Goal: Information Seeking & Learning: Learn about a topic

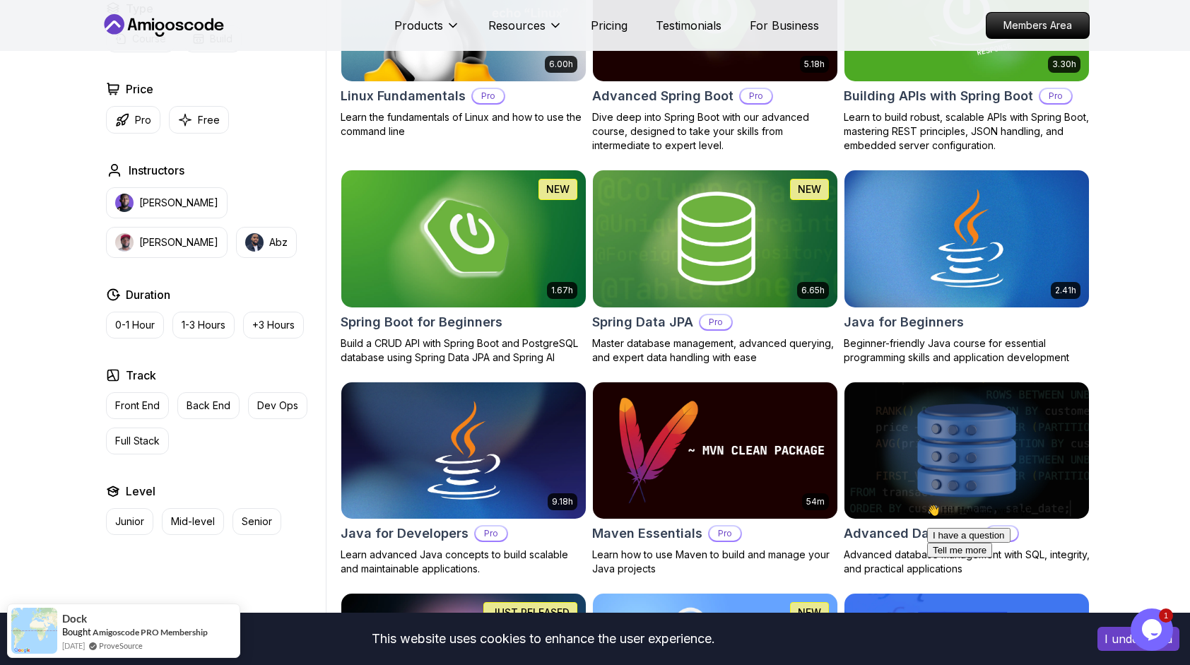
scroll to position [565, 0]
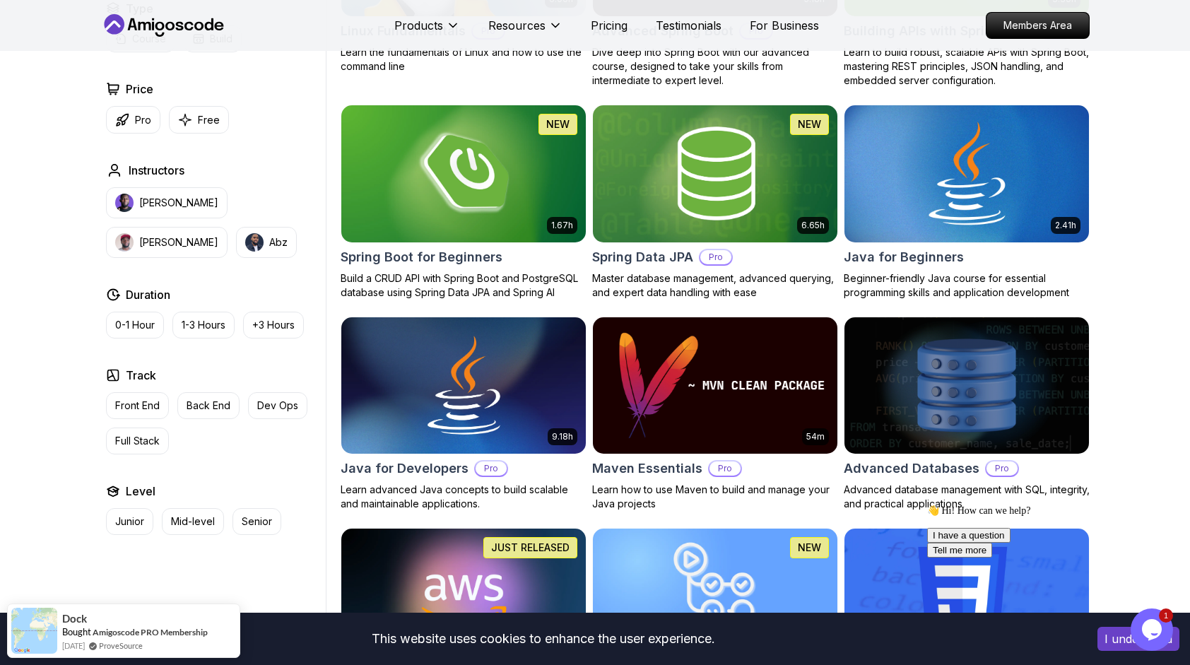
click at [957, 199] on img at bounding box center [966, 173] width 257 height 143
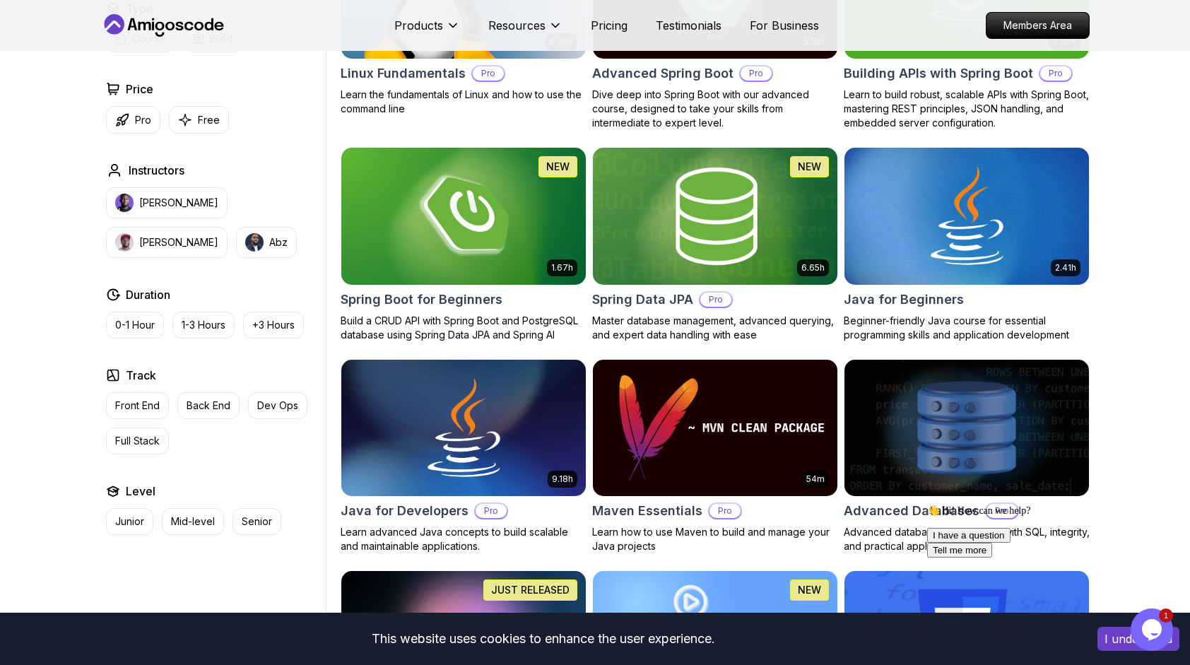
scroll to position [565, 0]
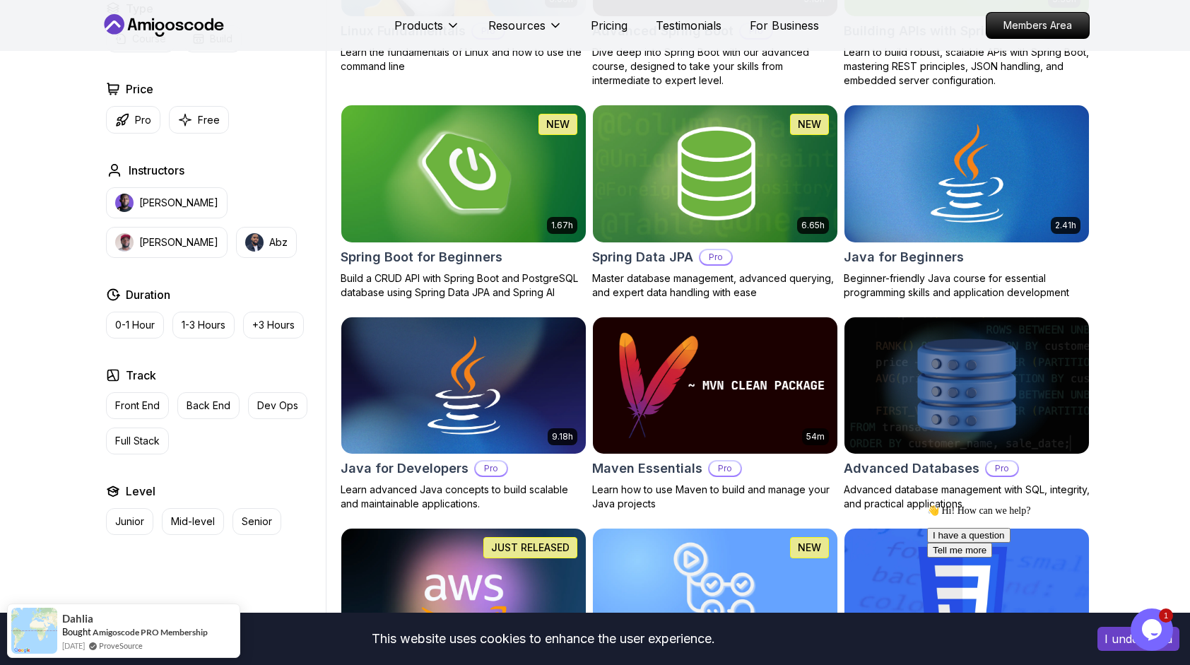
click at [417, 153] on img at bounding box center [463, 173] width 257 height 143
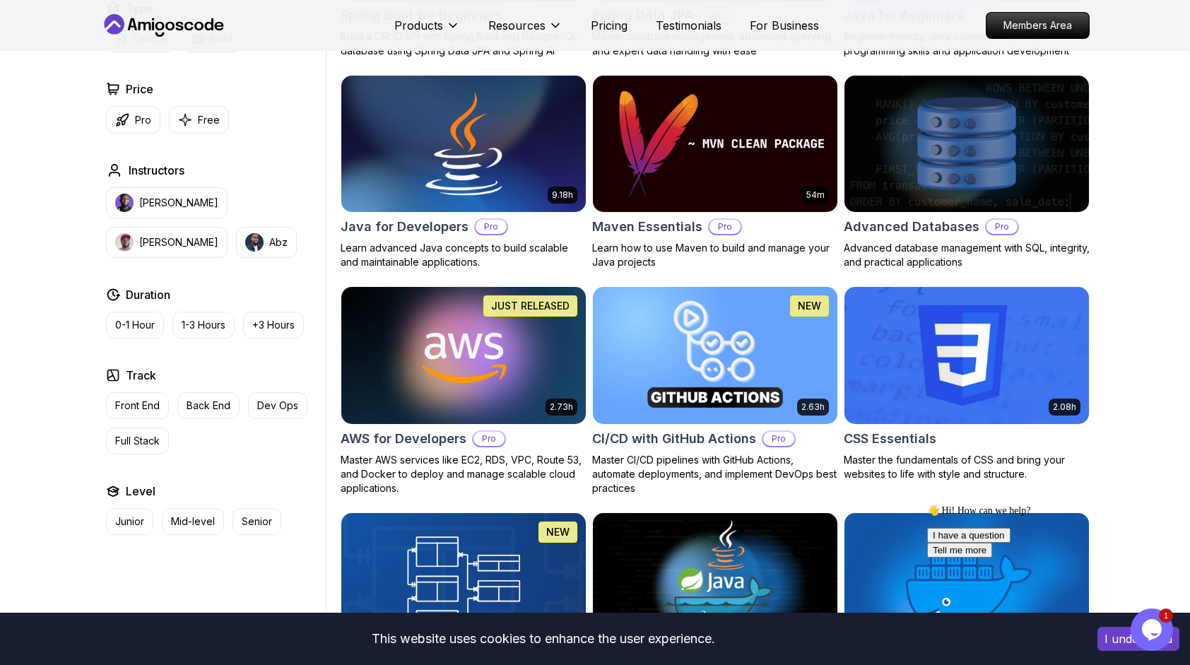
scroll to position [919, 0]
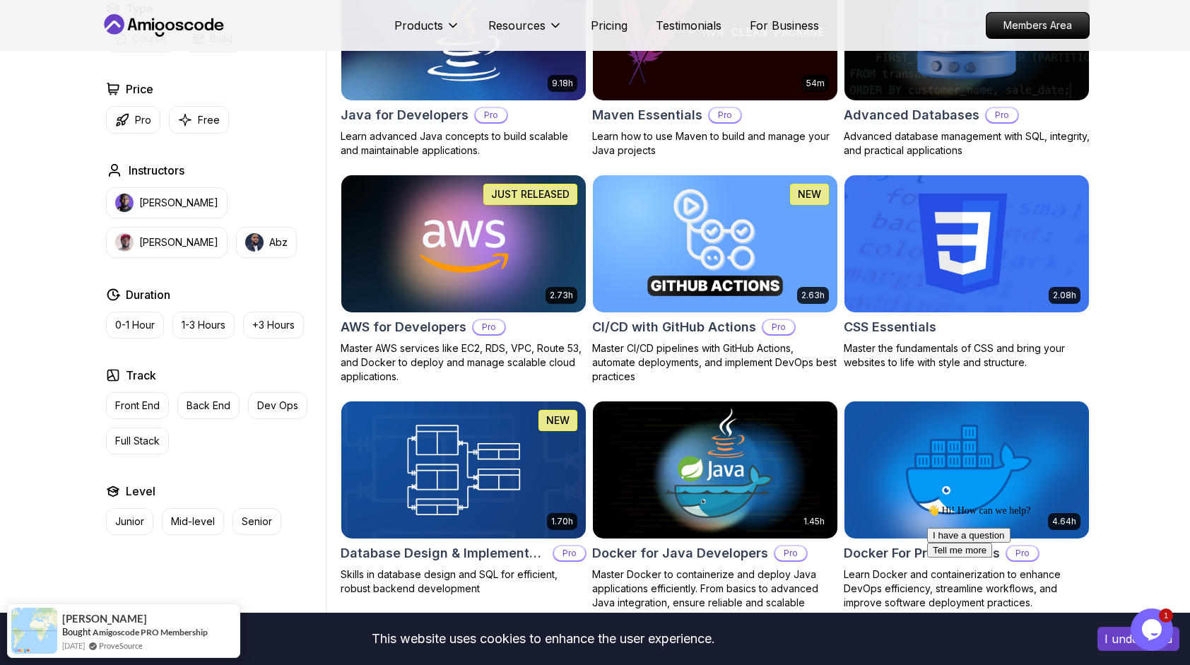
click at [440, 249] on img at bounding box center [463, 243] width 257 height 143
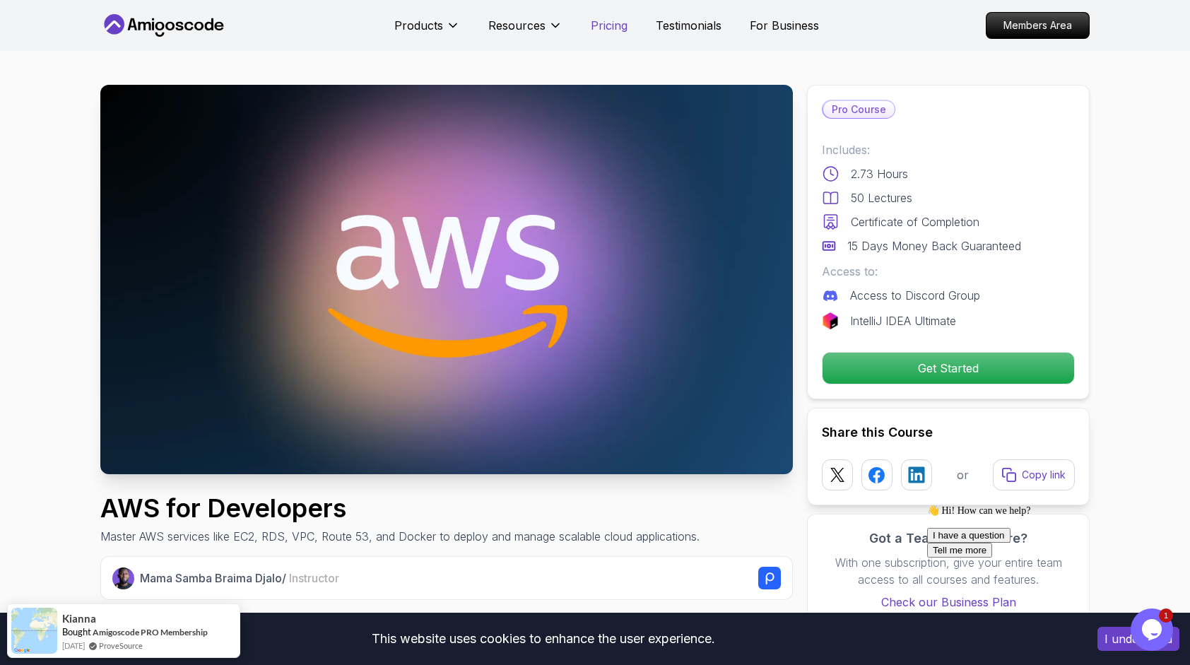
click at [612, 23] on p "Pricing" at bounding box center [609, 25] width 37 height 17
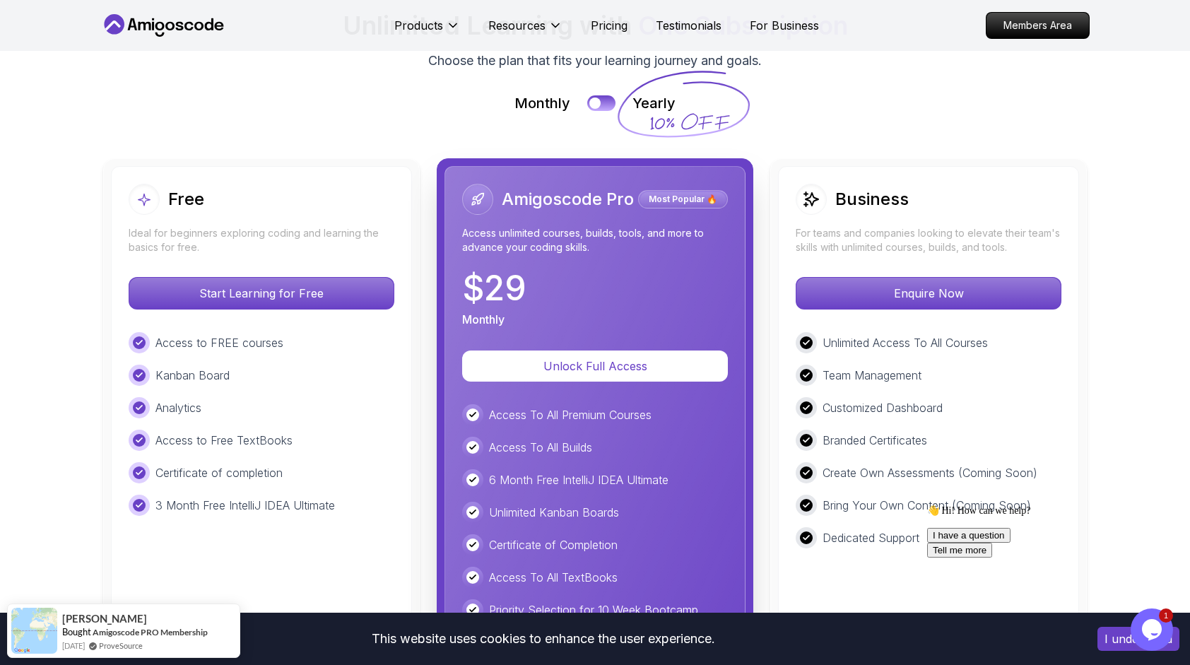
scroll to position [3049, 0]
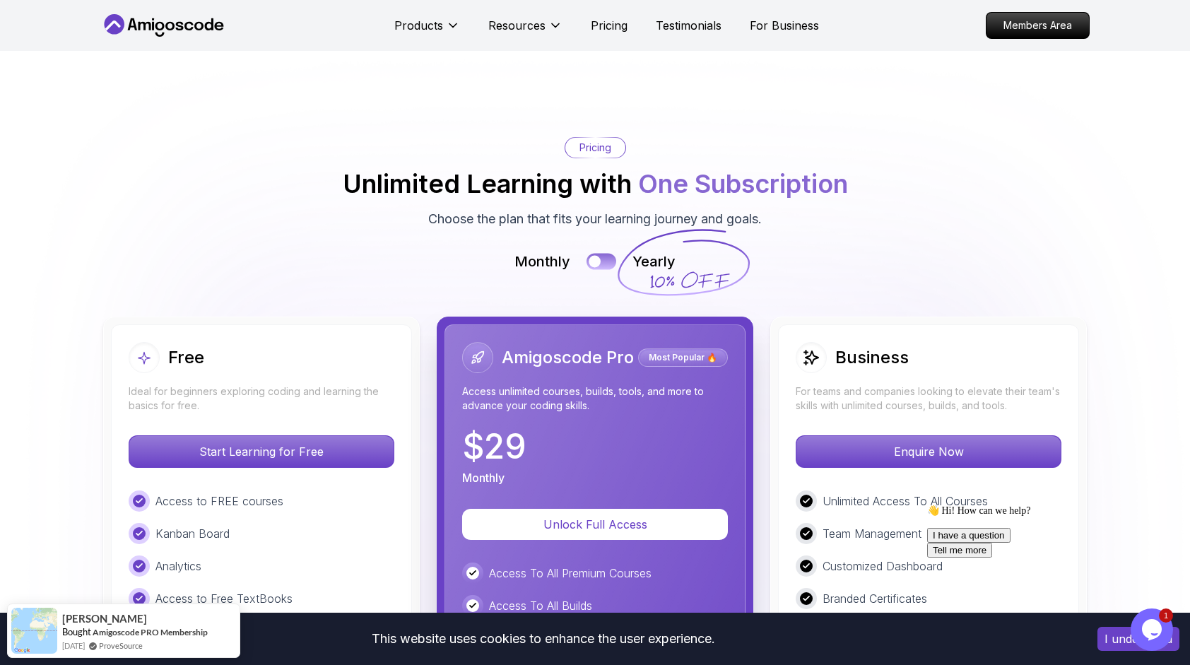
click at [612, 254] on button at bounding box center [602, 262] width 30 height 16
click at [601, 177] on img at bounding box center [595, 557] width 1190 height 1021
click at [601, 254] on button at bounding box center [602, 262] width 30 height 16
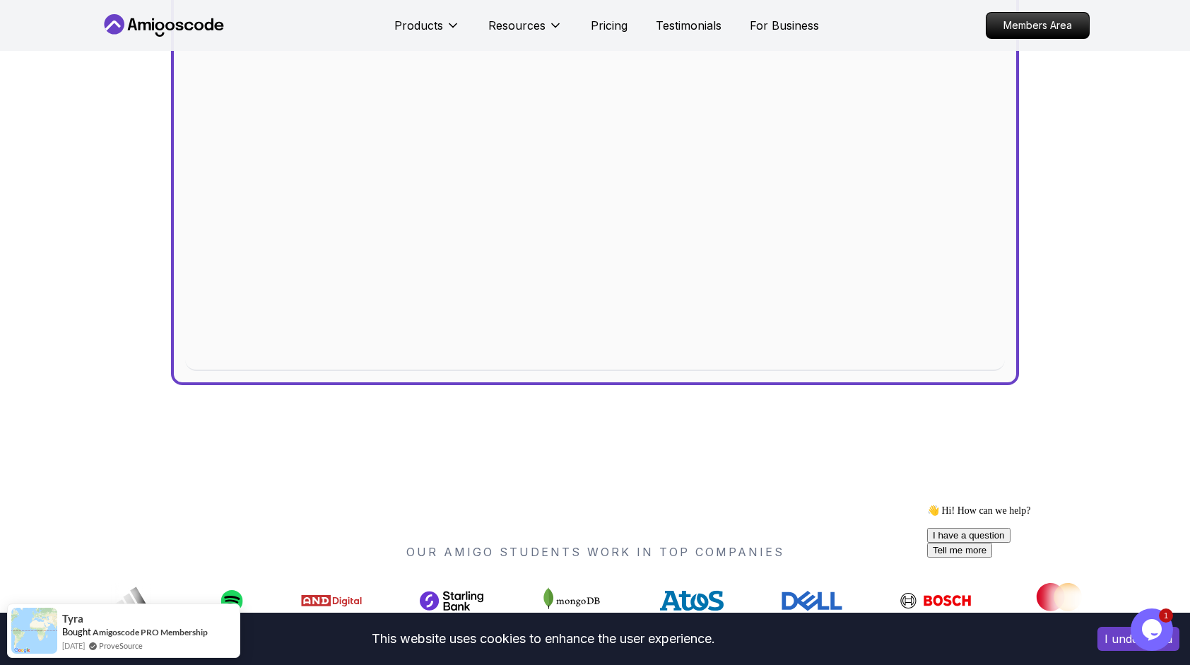
scroll to position [305, 0]
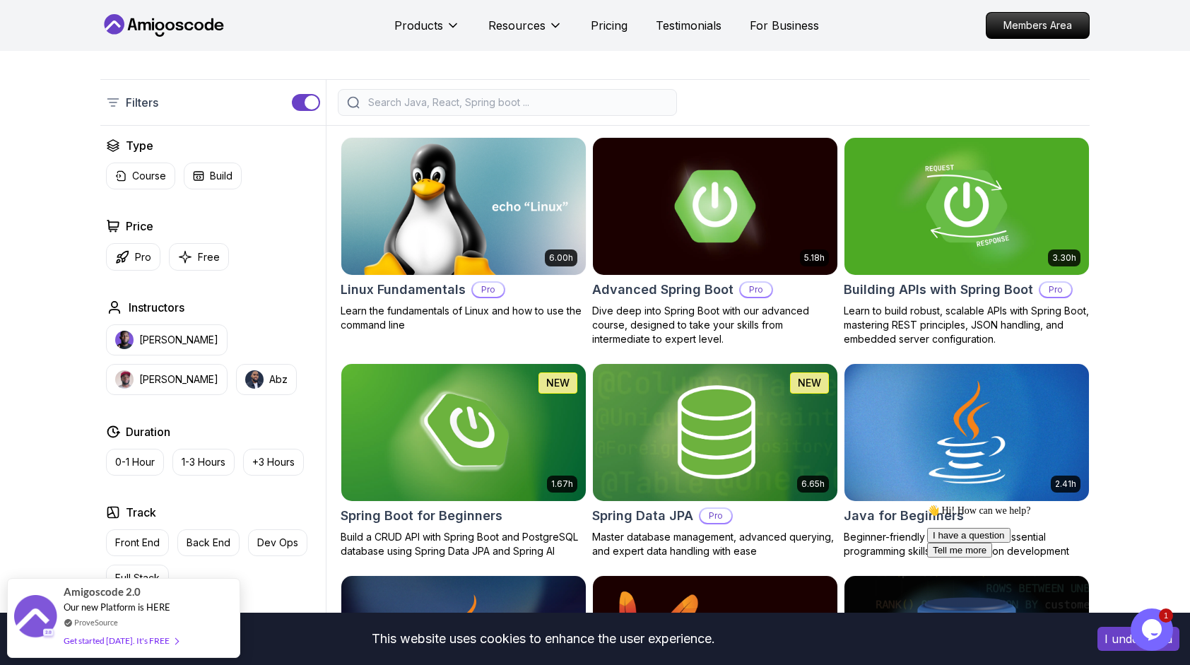
scroll to position [283, 0]
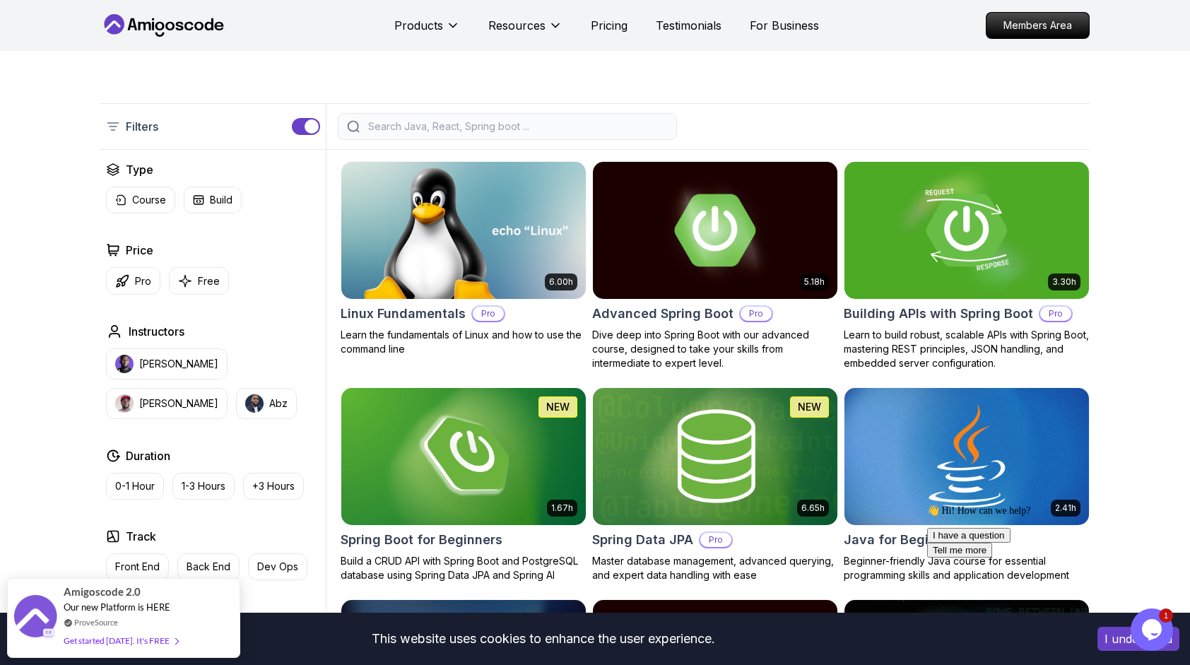
click at [907, 433] on img at bounding box center [966, 456] width 257 height 143
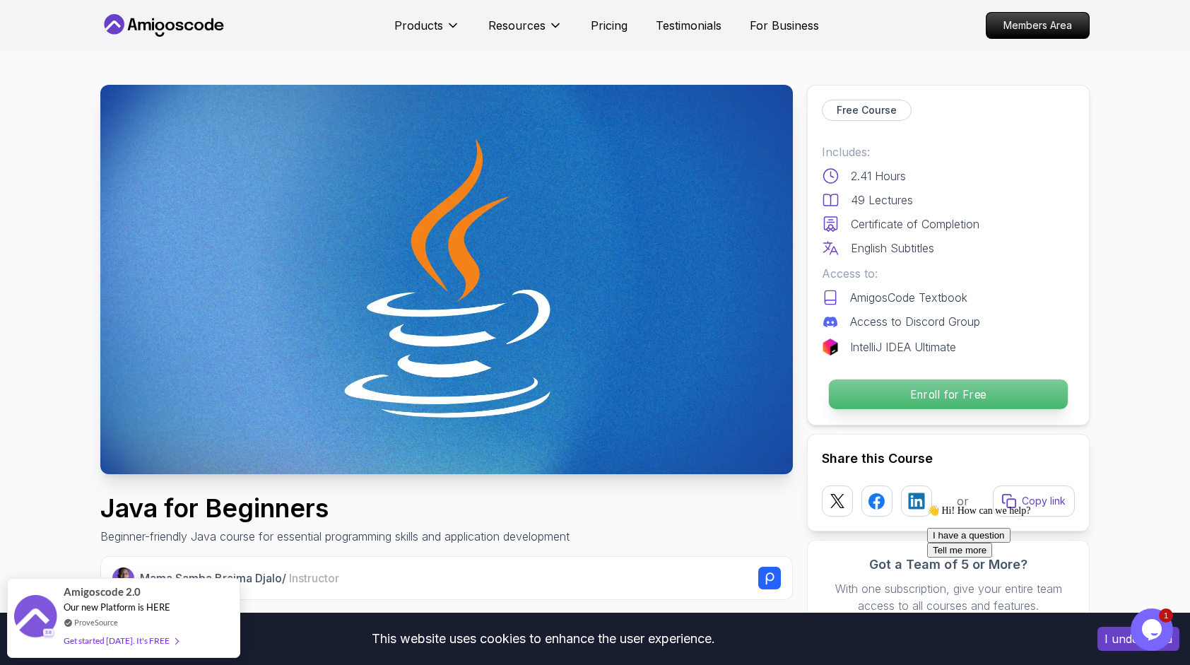
click at [956, 399] on p "Enroll for Free" at bounding box center [948, 395] width 239 height 30
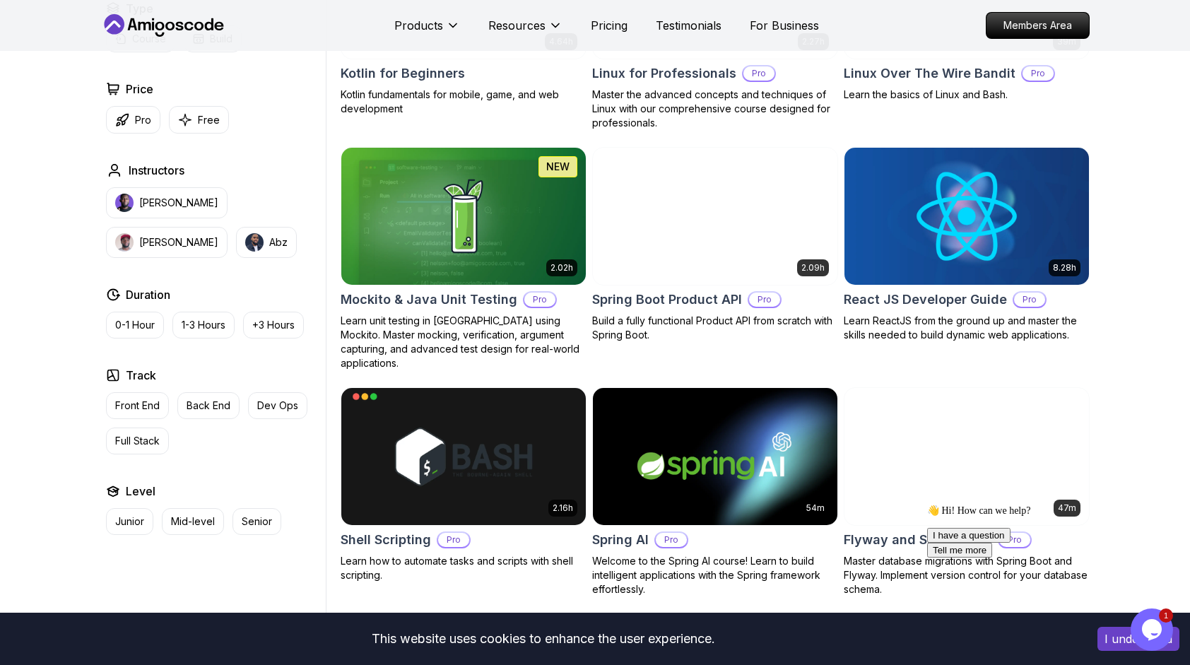
scroll to position [2969, 0]
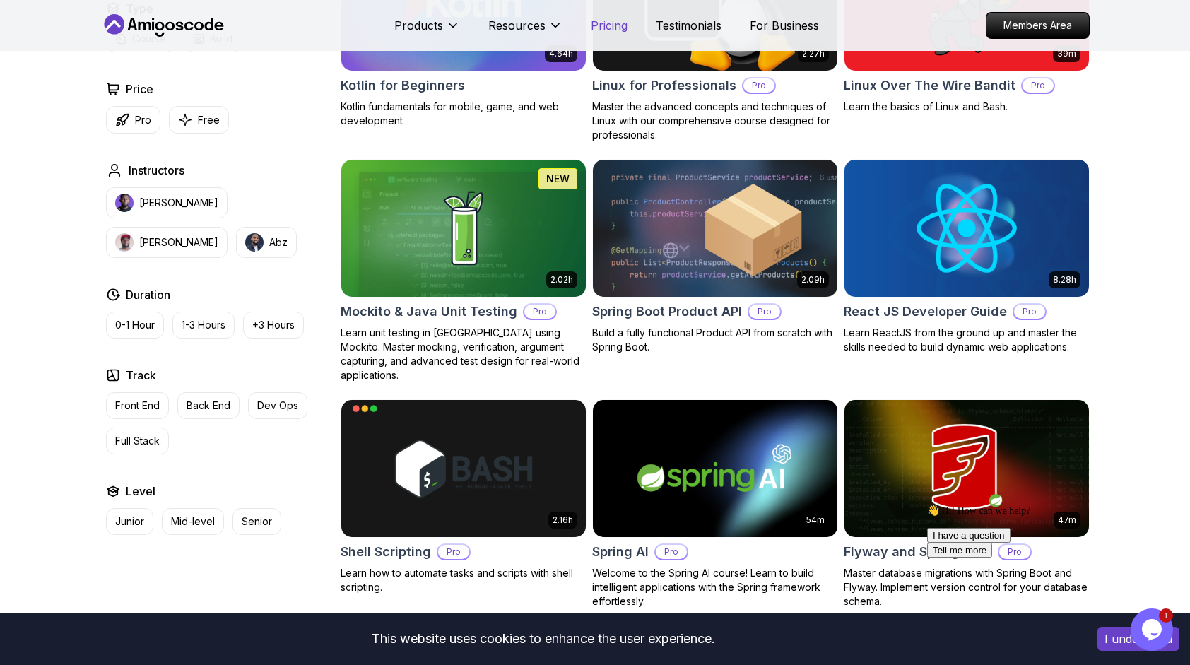
click at [609, 23] on p "Pricing" at bounding box center [609, 25] width 37 height 17
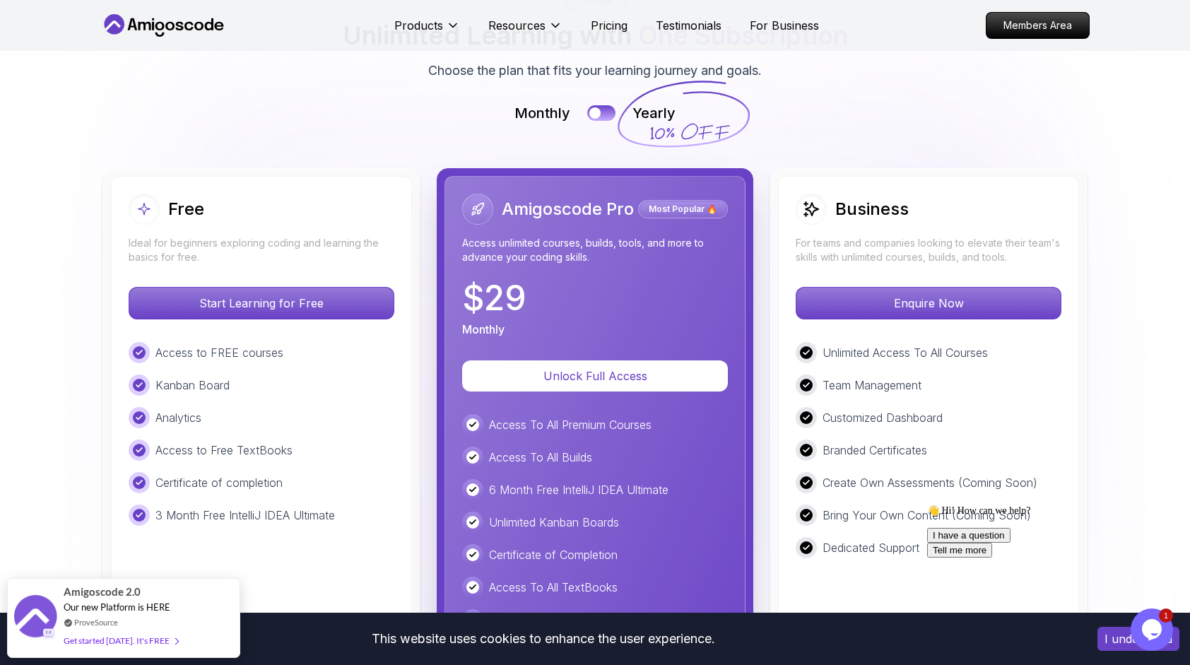
scroll to position [2964, 0]
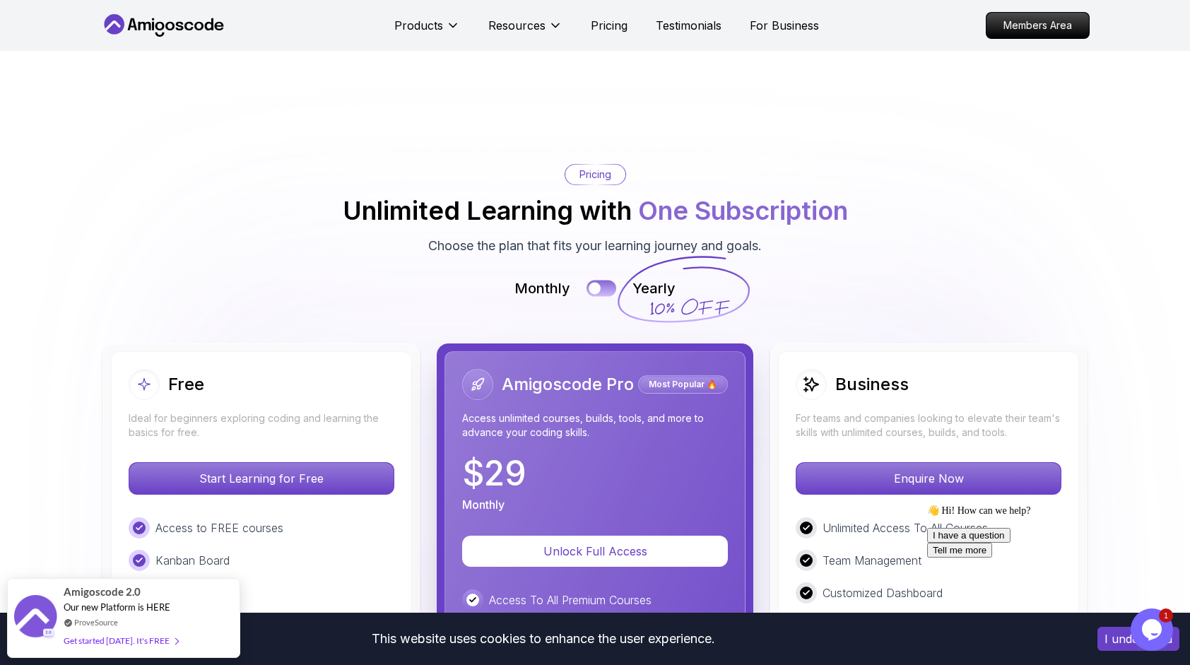
click at [601, 283] on button at bounding box center [602, 288] width 30 height 16
click at [604, 282] on div at bounding box center [608, 288] width 12 height 12
